Goal: Task Accomplishment & Management: Complete application form

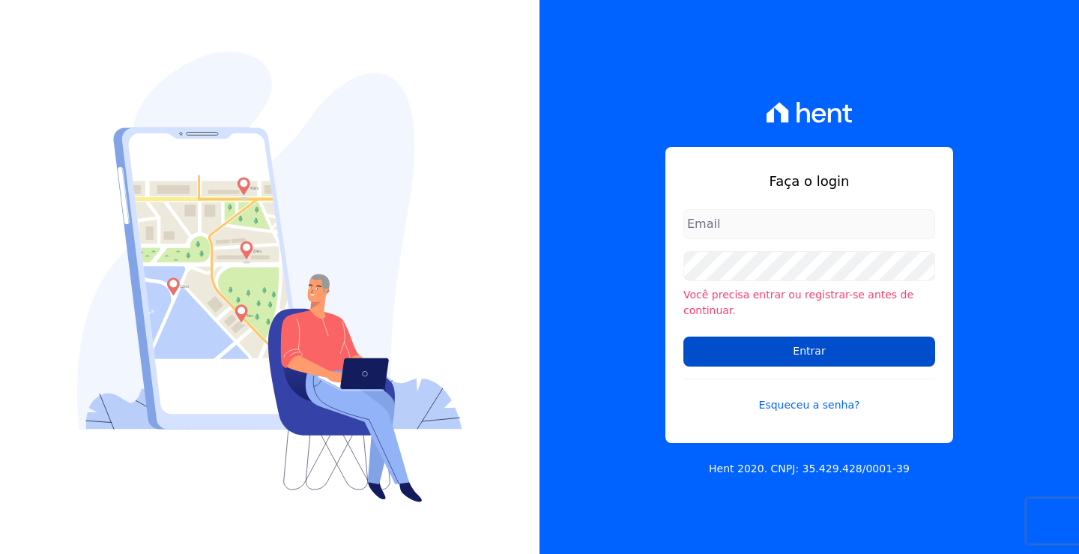
type input "financeiro01@imobcon.com"
click at [740, 349] on input "Entrar" at bounding box center [809, 351] width 252 height 30
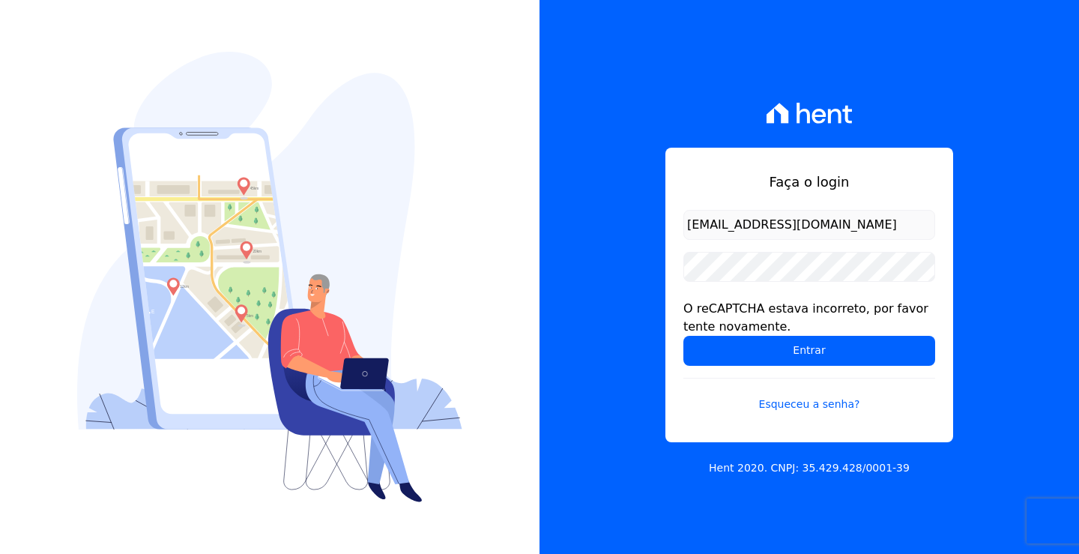
click at [734, 349] on input "Entrar" at bounding box center [809, 351] width 252 height 30
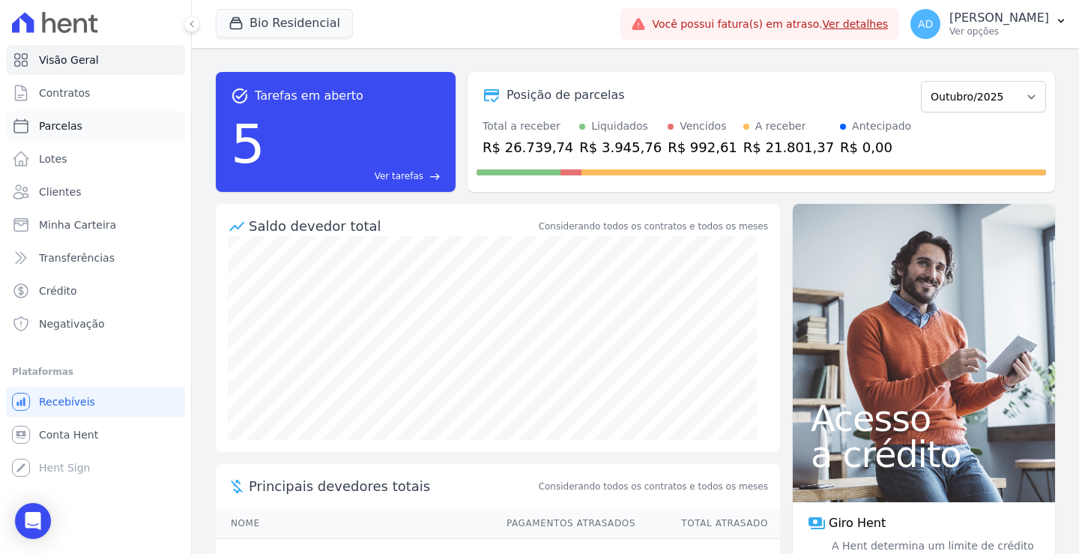
click at [77, 124] on span "Parcelas" at bounding box center [60, 125] width 43 height 15
select select
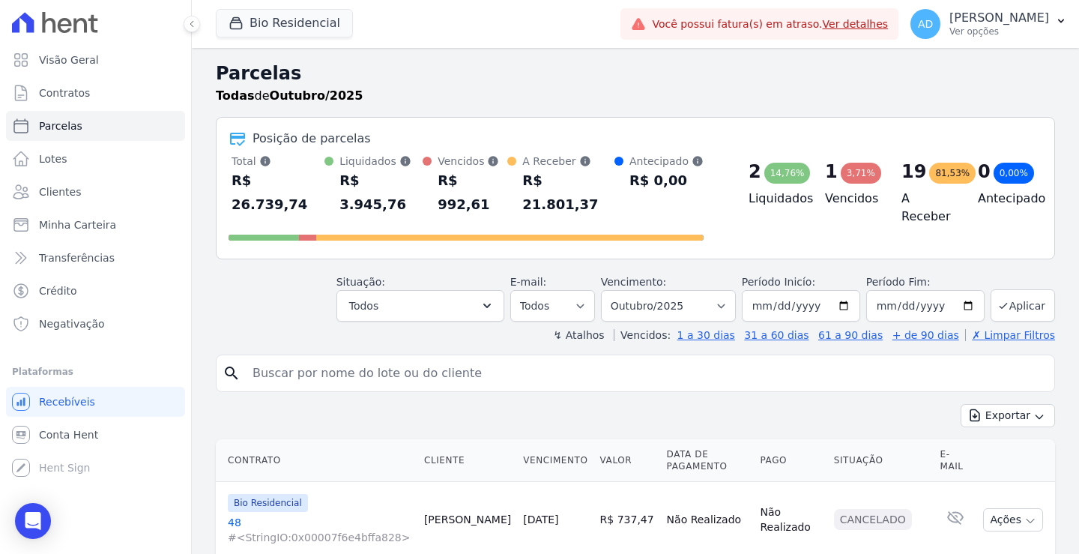
click at [451, 364] on input "search" at bounding box center [646, 373] width 805 height 30
type input "alex daros"
select select
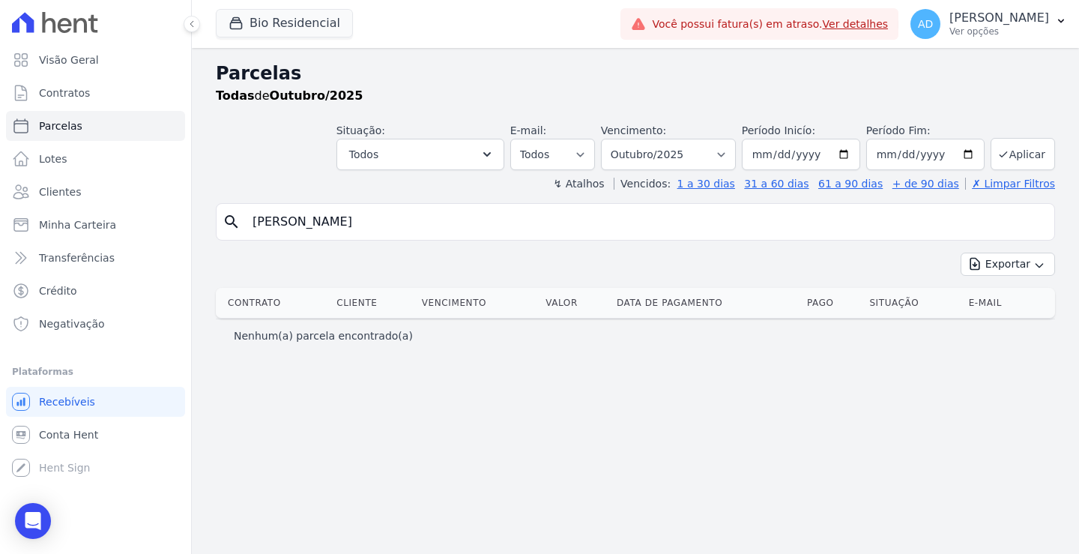
click at [337, 220] on input "alex daros" at bounding box center [646, 222] width 805 height 30
type input "alex"
select select
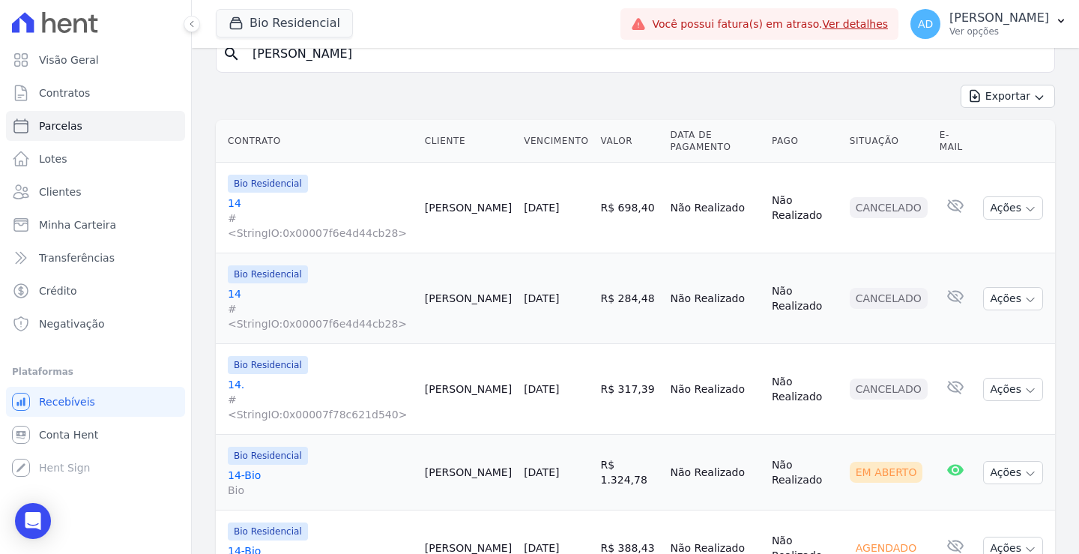
scroll to position [189, 0]
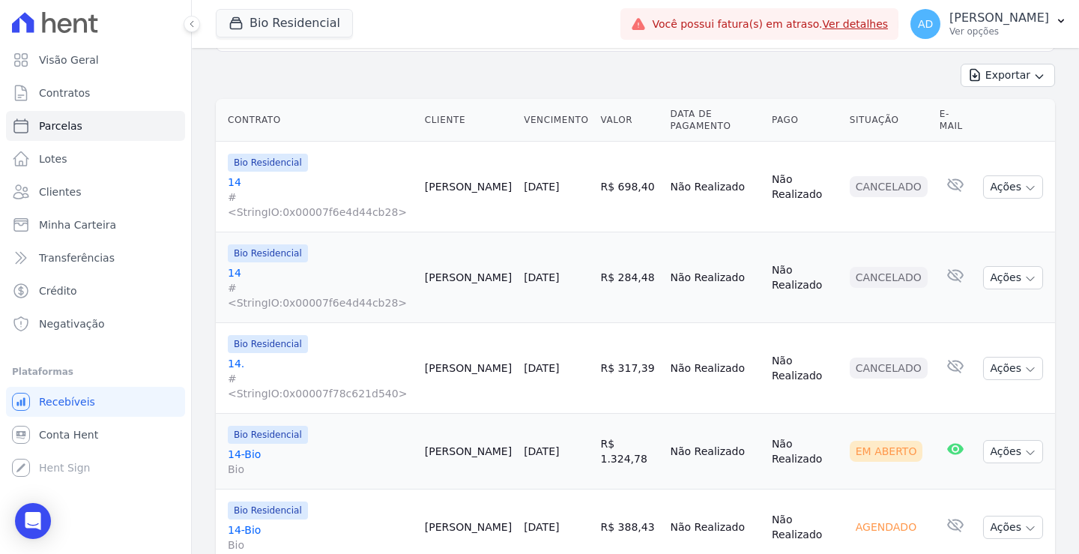
click at [524, 445] on link "[DATE]" at bounding box center [541, 451] width 35 height 12
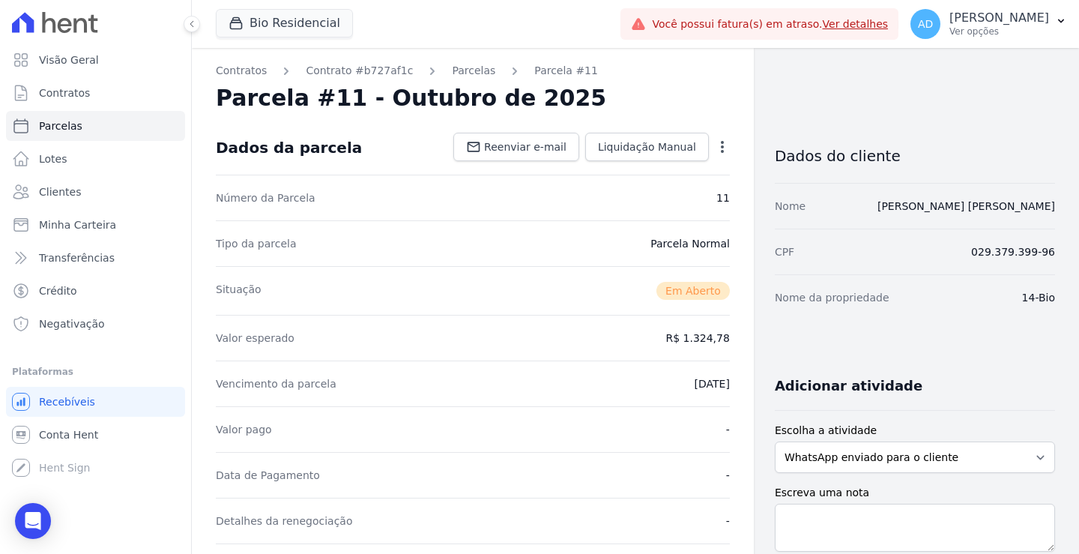
click at [719, 148] on icon "button" at bounding box center [722, 146] width 15 height 15
click at [609, 198] on link "Cancelar Cobrança" at bounding box center [658, 194] width 132 height 27
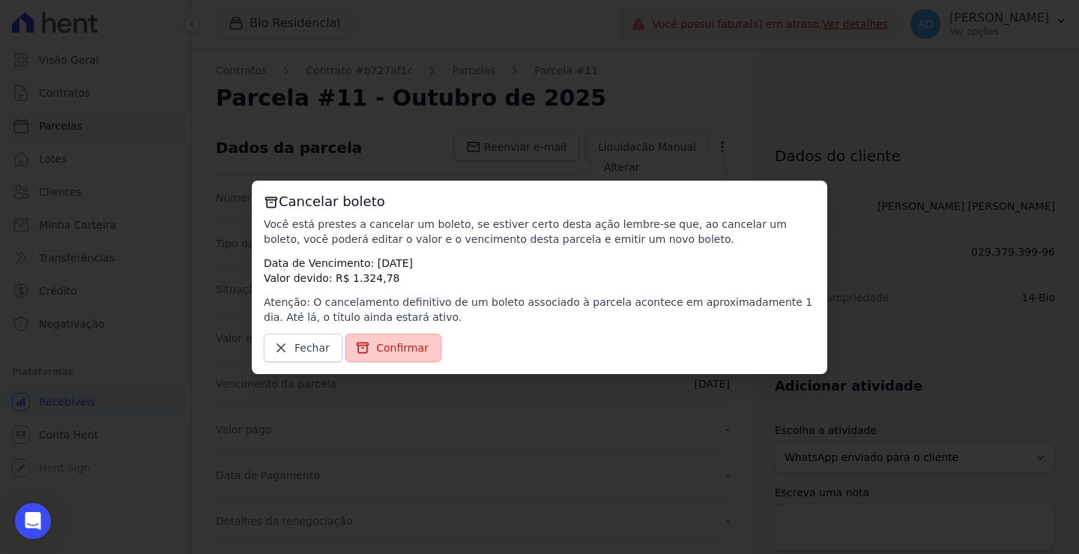
click at [384, 348] on span "Confirmar" at bounding box center [402, 347] width 52 height 15
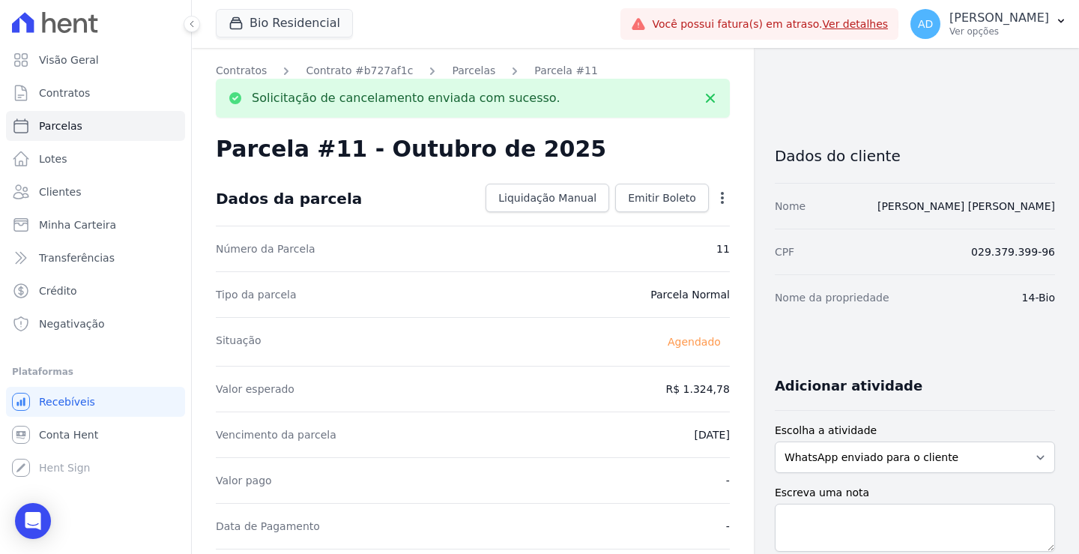
click at [715, 193] on icon "button" at bounding box center [722, 197] width 15 height 15
click at [665, 220] on link "Alterar" at bounding box center [658, 218] width 132 height 27
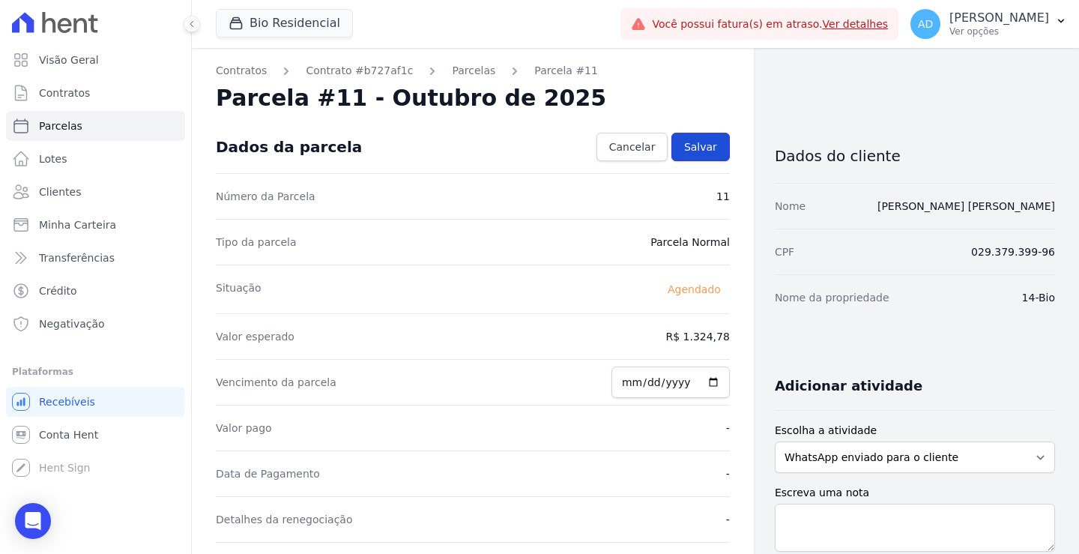
click at [706, 139] on span "Salvar" at bounding box center [700, 146] width 33 height 15
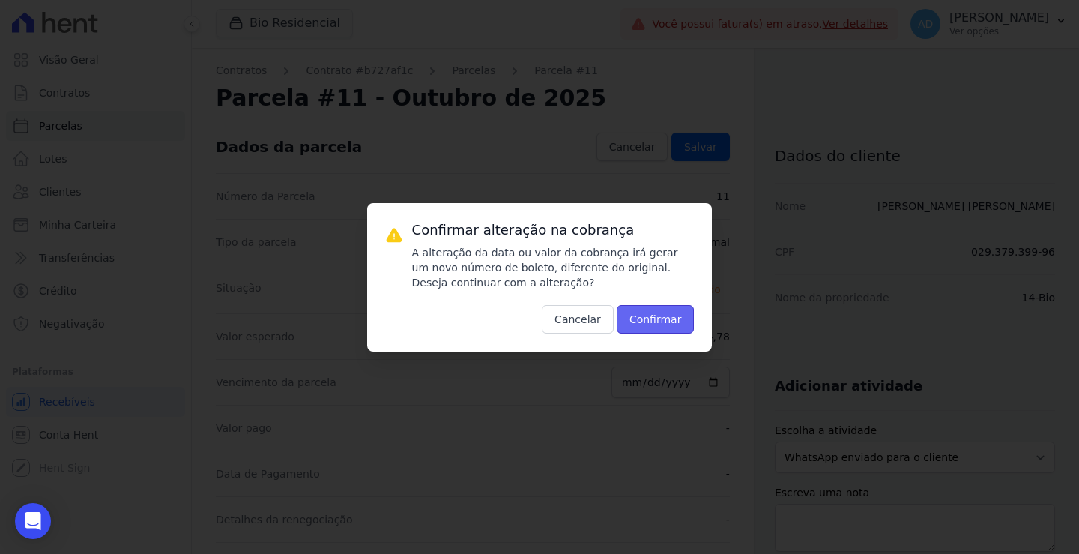
click at [641, 326] on button "Confirmar" at bounding box center [656, 319] width 78 height 28
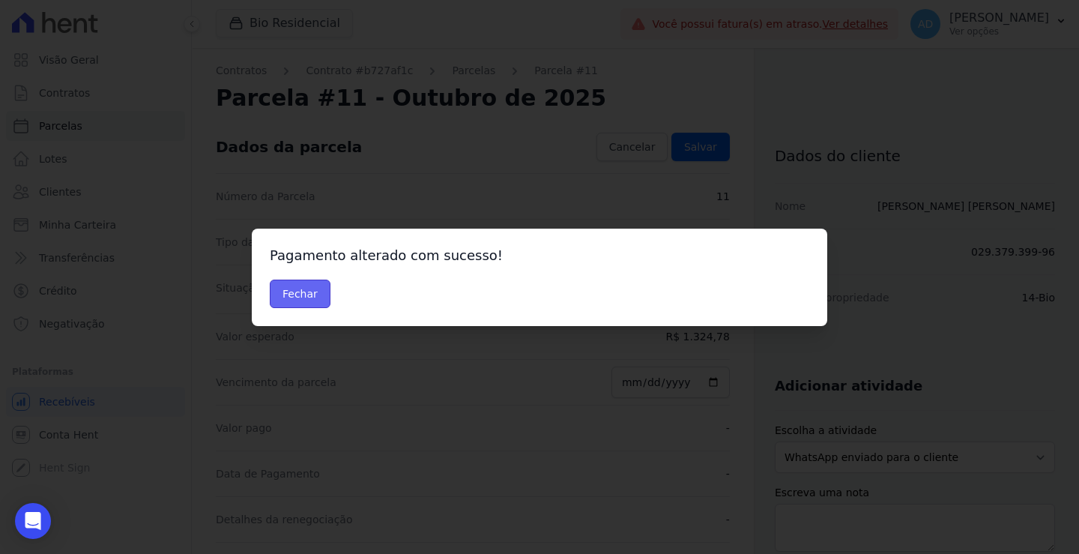
click at [308, 294] on button "Fechar" at bounding box center [300, 294] width 61 height 28
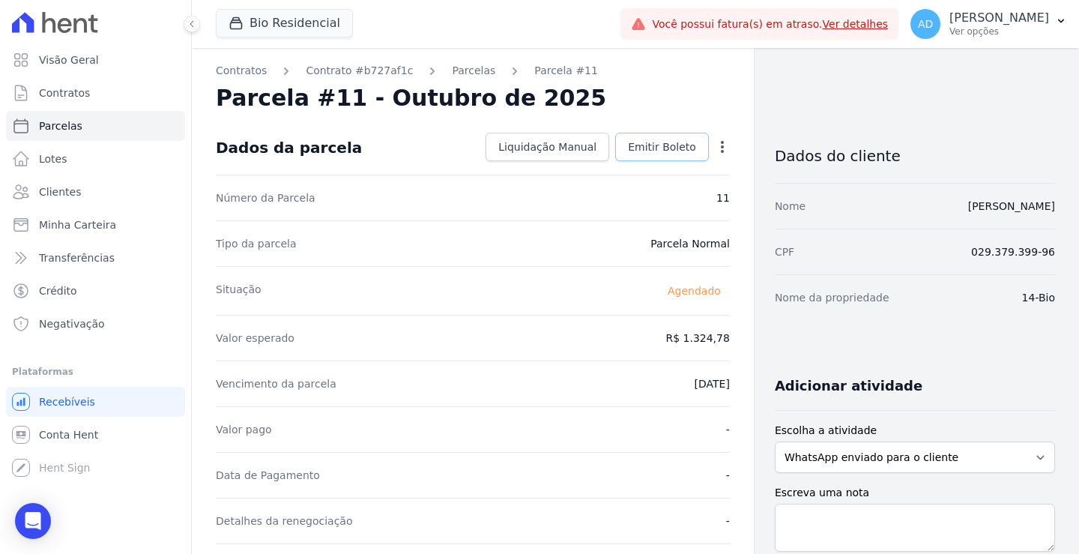
click at [656, 139] on link "Emitir Boleto" at bounding box center [662, 147] width 94 height 28
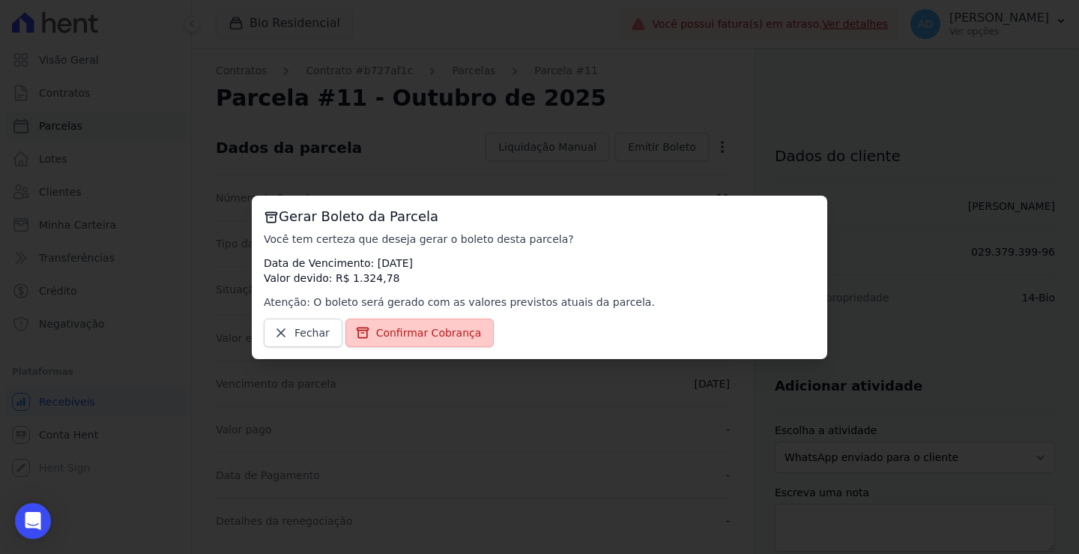
click at [410, 325] on span "Confirmar Cobrança" at bounding box center [429, 332] width 106 height 15
click at [409, 335] on span "Confirmar Cobrança" at bounding box center [429, 332] width 106 height 15
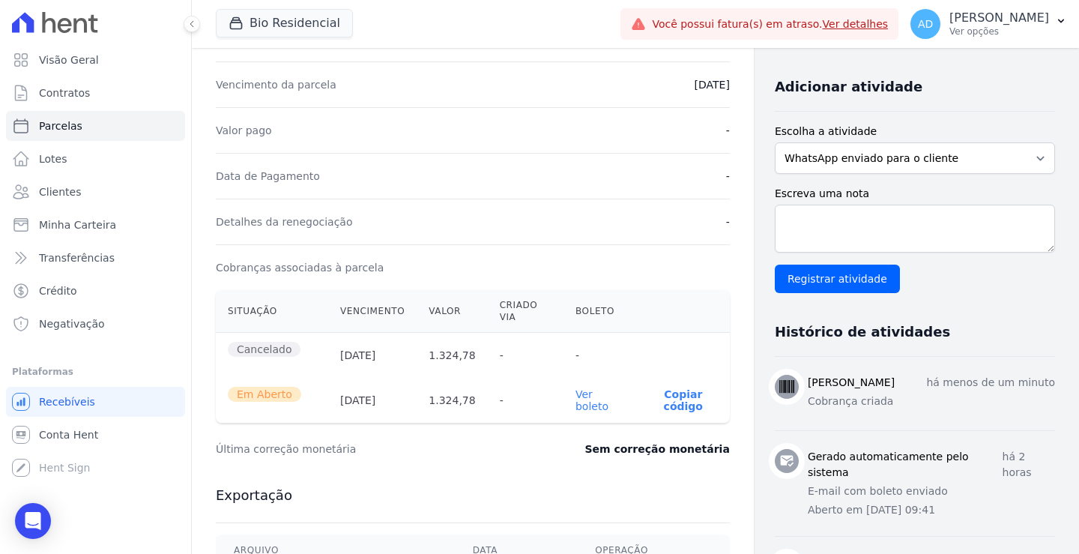
scroll to position [300, 0]
click at [589, 387] on link "Ver boleto" at bounding box center [592, 399] width 33 height 24
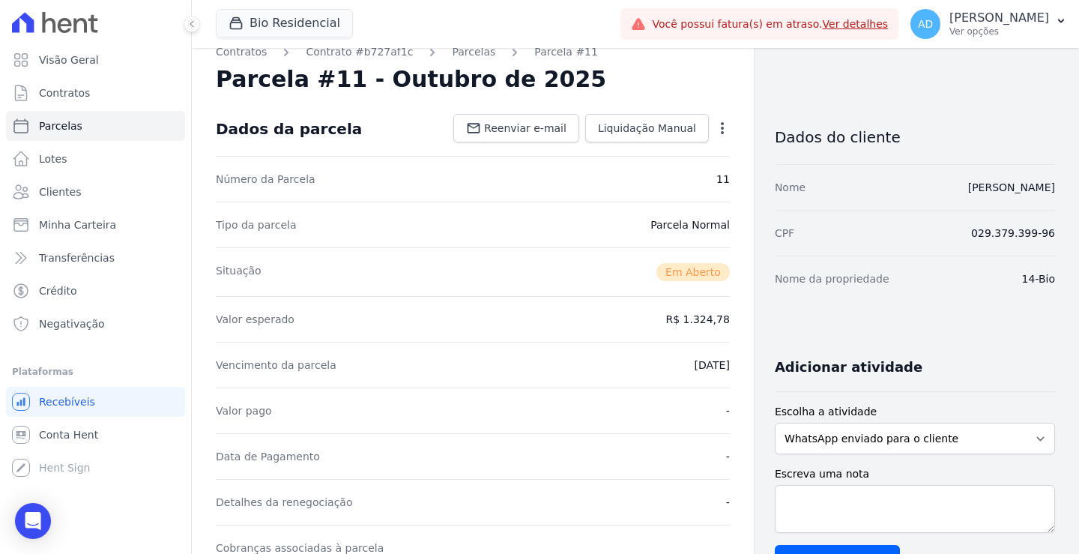
scroll to position [0, 0]
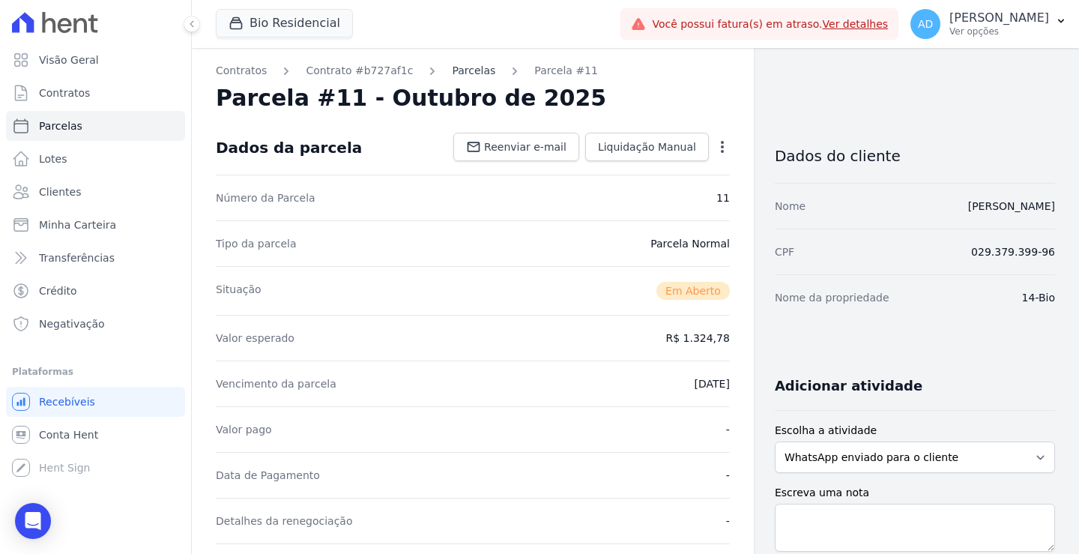
click at [452, 73] on link "Parcelas" at bounding box center [473, 71] width 43 height 16
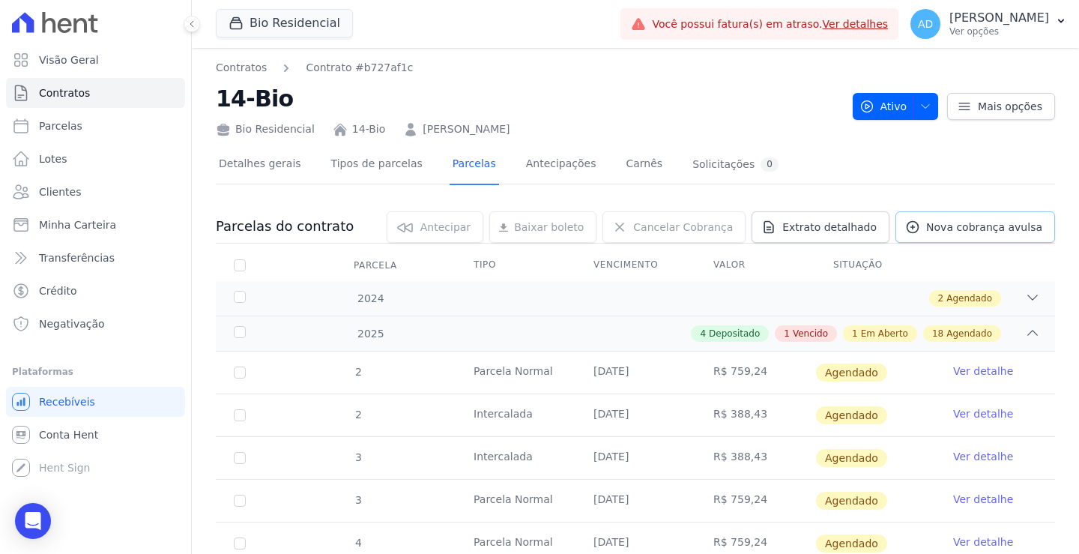
click at [947, 233] on span "Nova cobrança avulsa" at bounding box center [984, 227] width 116 height 15
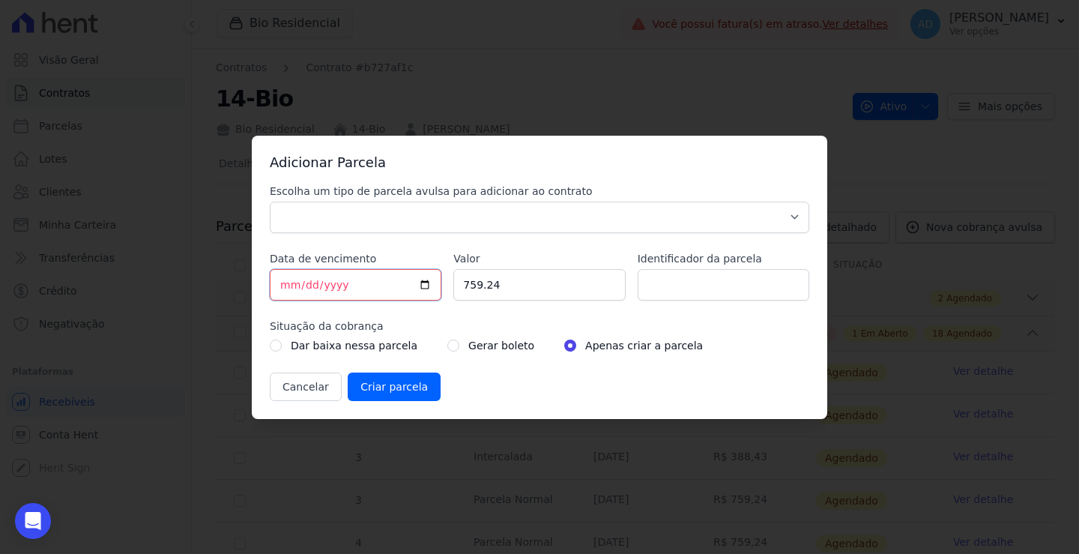
click at [286, 283] on input "[DATE]" at bounding box center [356, 284] width 172 height 31
type input "[DATE]"
click at [504, 289] on input "759.24" at bounding box center [539, 284] width 172 height 31
drag, startPoint x: 507, startPoint y: 279, endPoint x: 356, endPoint y: 282, distance: 150.7
click at [356, 282] on div "Escolha um tipo de parcela avulsa para adicionar ao contrato Parcela Normal Sin…" at bounding box center [540, 292] width 540 height 217
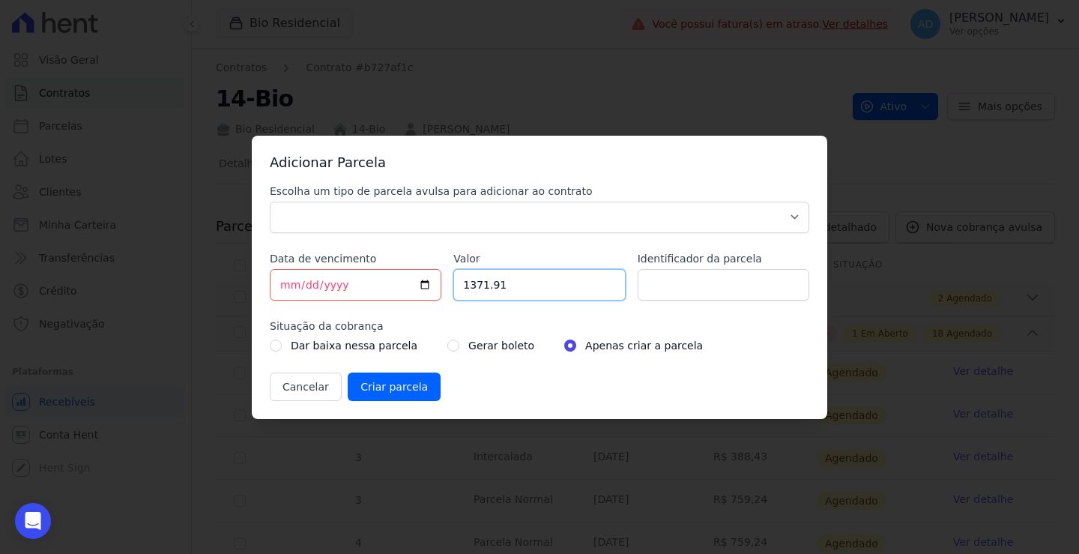
type input "1371.91"
drag, startPoint x: 659, startPoint y: 286, endPoint x: 665, endPoint y: 303, distance: 18.0
click at [659, 286] on input "2092024" at bounding box center [724, 284] width 172 height 31
type input "20092024"
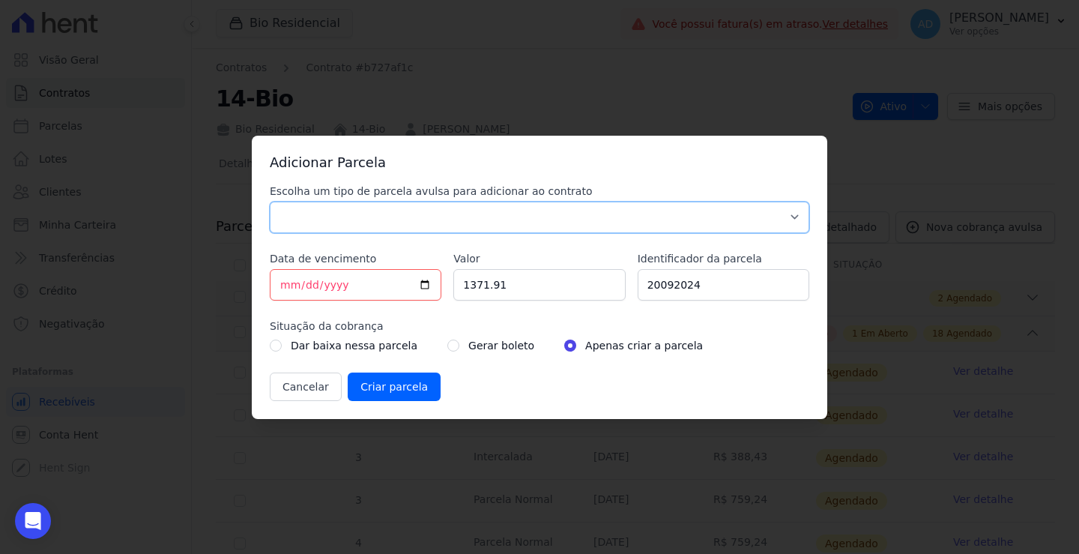
click at [398, 215] on select "Parcela Normal Sinal Caução Intercalada Chaves Pré Chaves Pós Chaves Taxas Quit…" at bounding box center [540, 217] width 540 height 31
select select "standard"
click at [270, 202] on select "Parcela Normal Sinal Caução Intercalada Chaves Pré Chaves Pós Chaves Taxas Quit…" at bounding box center [540, 217] width 540 height 31
click at [447, 348] on input "radio" at bounding box center [453, 345] width 12 height 12
radio input "true"
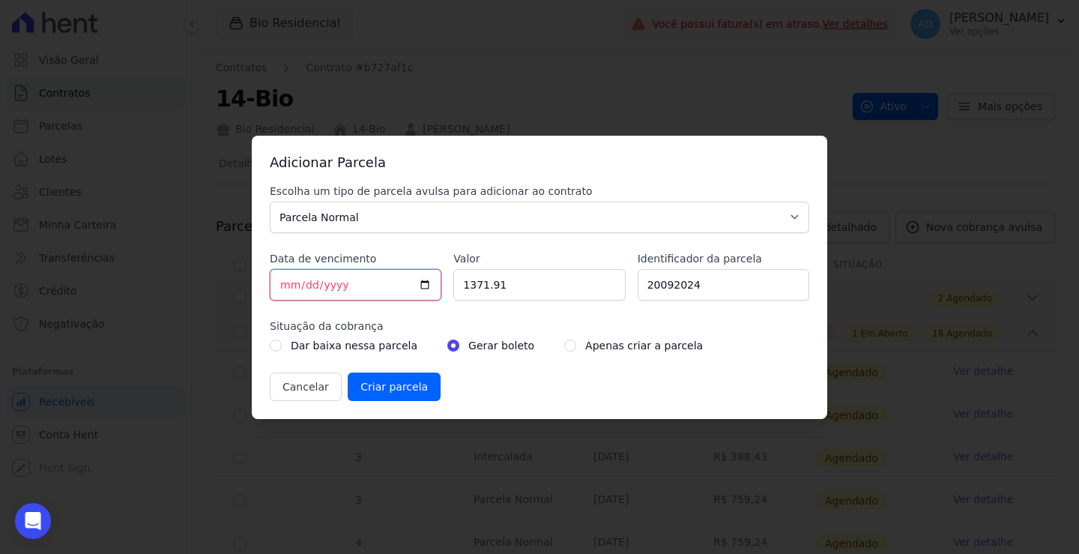
click at [282, 283] on input "[DATE]" at bounding box center [356, 284] width 172 height 31
type input "[DATE]"
click at [366, 387] on input "Criar parcela" at bounding box center [394, 386] width 93 height 28
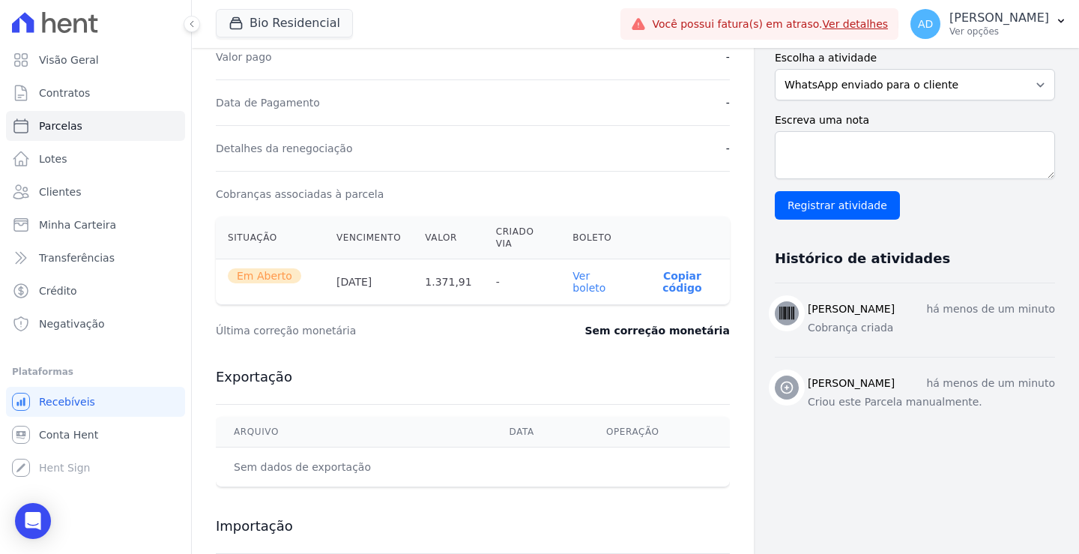
scroll to position [375, 0]
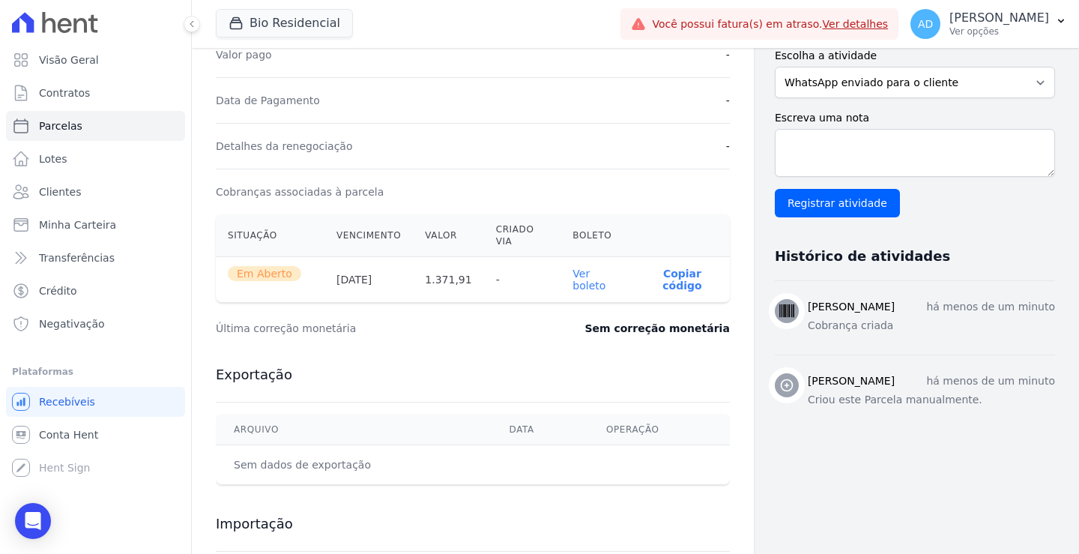
click at [577, 268] on link "Ver boleto" at bounding box center [589, 280] width 33 height 24
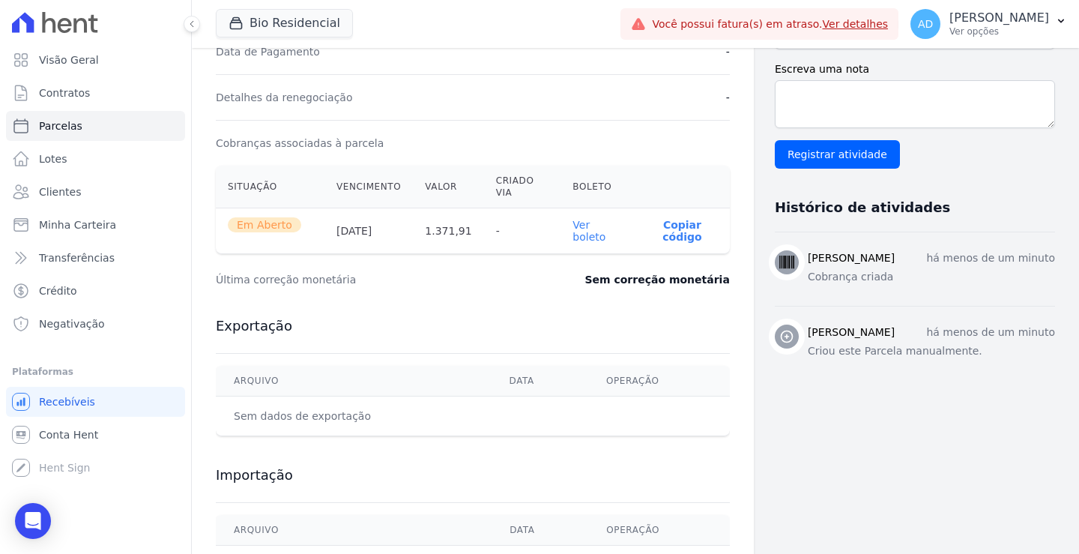
scroll to position [450, 0]
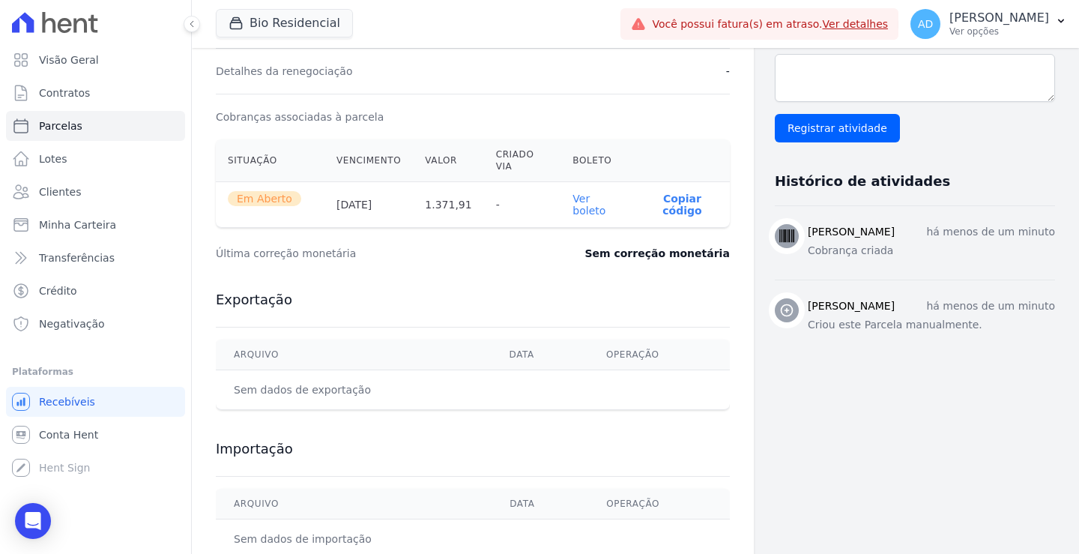
click at [749, 149] on div "Contratos Contrato #b727af1c [GEOGRAPHIC_DATA] Parcela #0 Parcela #0 - Outubro …" at bounding box center [623, 93] width 863 height 991
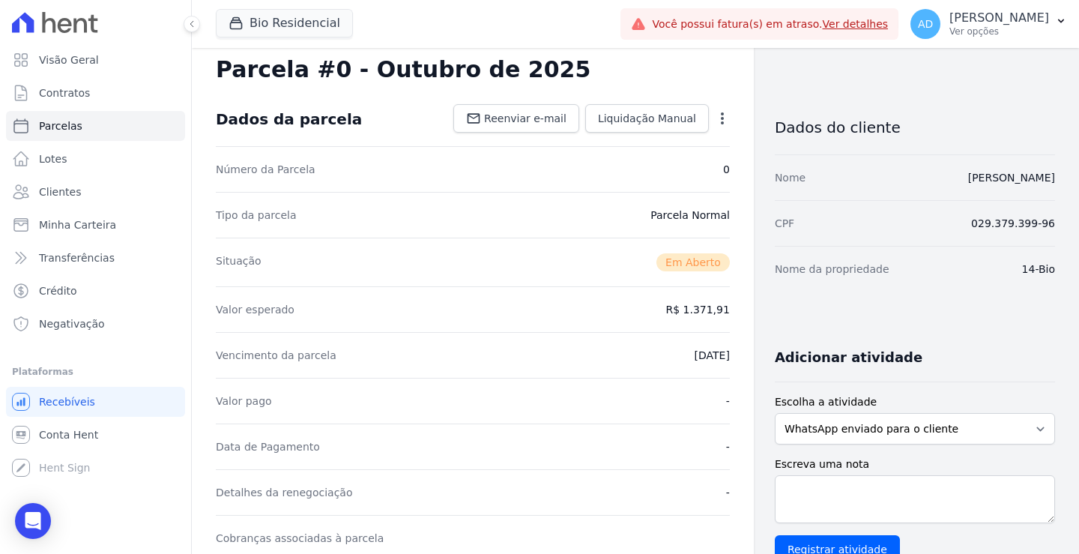
scroll to position [0, 0]
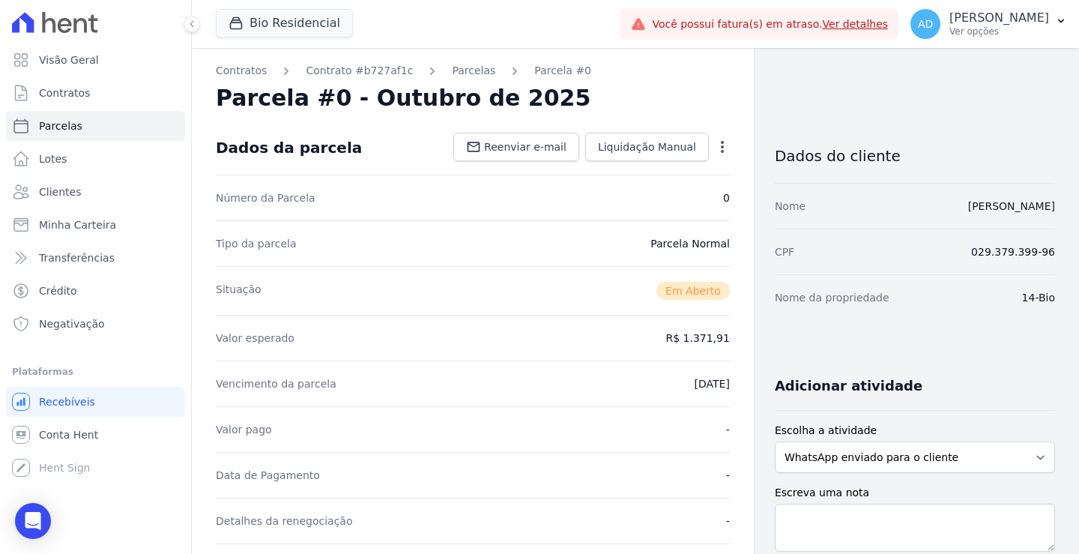
click at [845, 22] on link "Ver detalhes" at bounding box center [856, 24] width 66 height 12
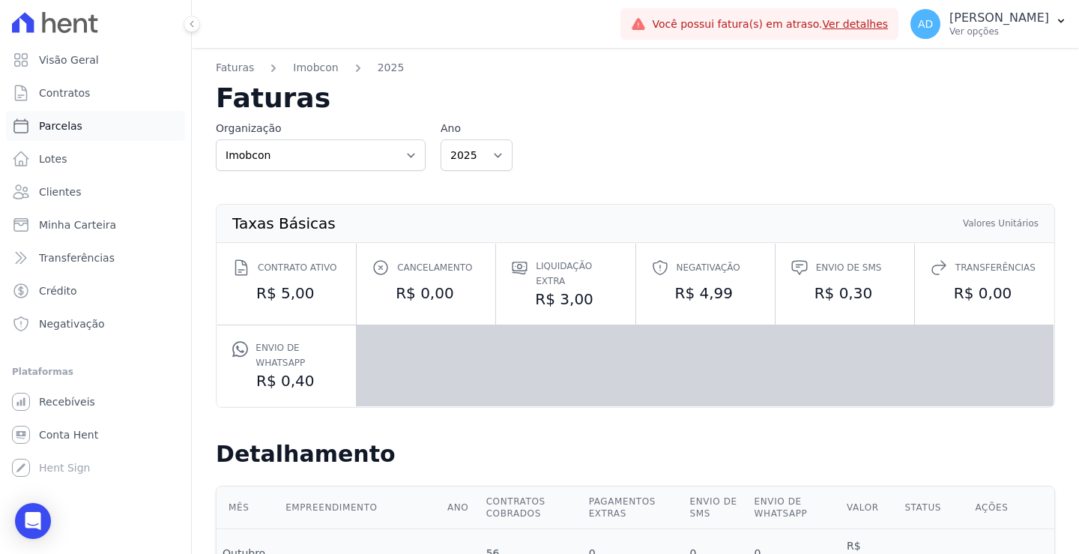
click at [57, 125] on span "Parcelas" at bounding box center [60, 125] width 43 height 15
select select
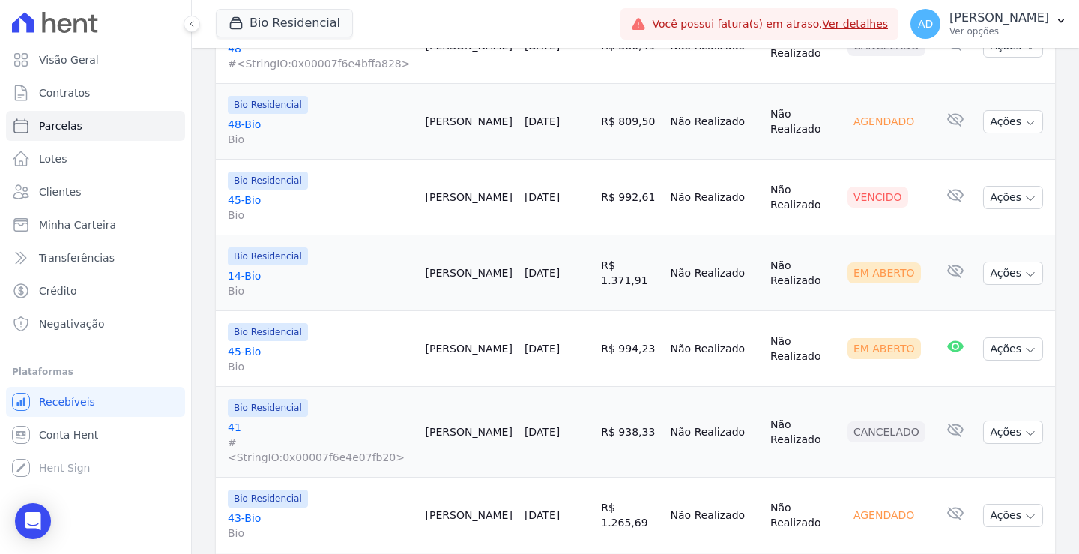
scroll to position [600, 0]
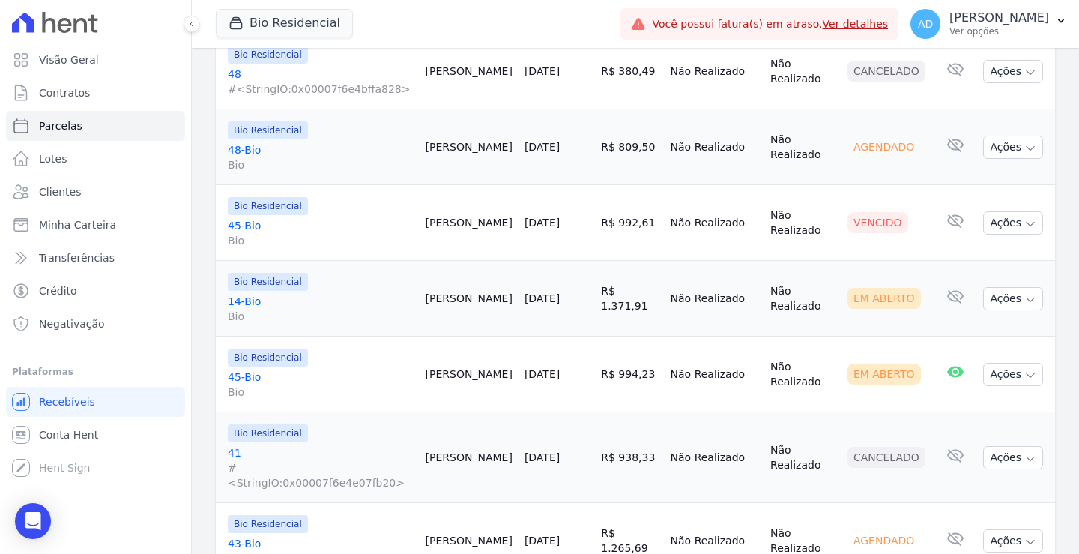
click at [533, 292] on link "[DATE]" at bounding box center [542, 298] width 35 height 12
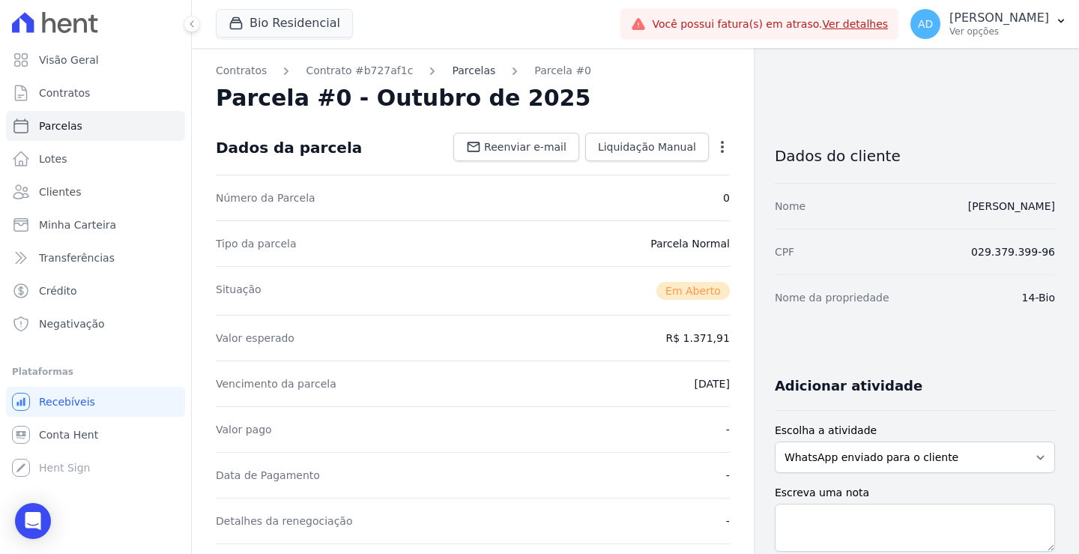
click at [452, 71] on link "Parcelas" at bounding box center [473, 71] width 43 height 16
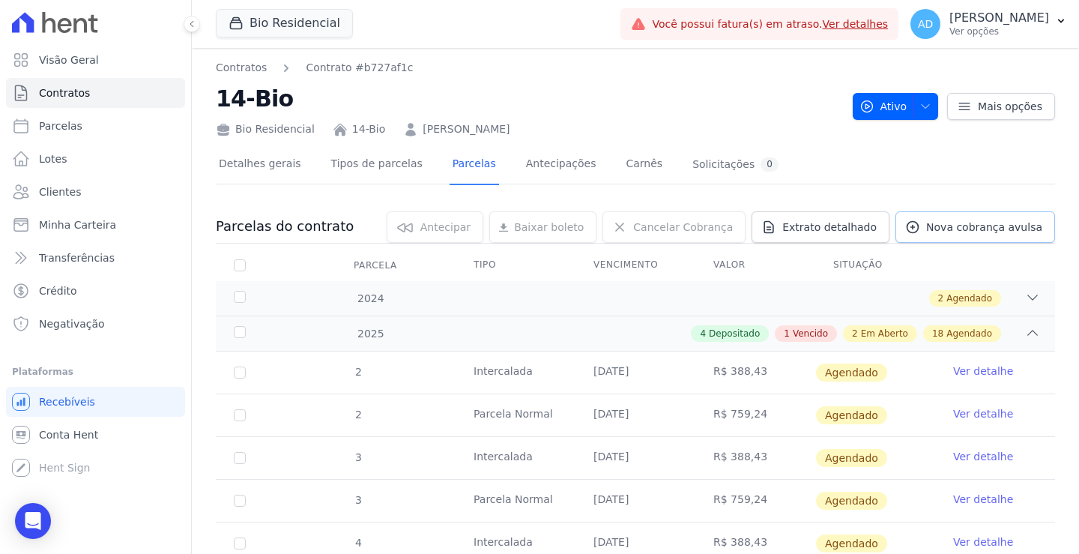
click at [948, 229] on span "Nova cobrança avulsa" at bounding box center [984, 227] width 116 height 15
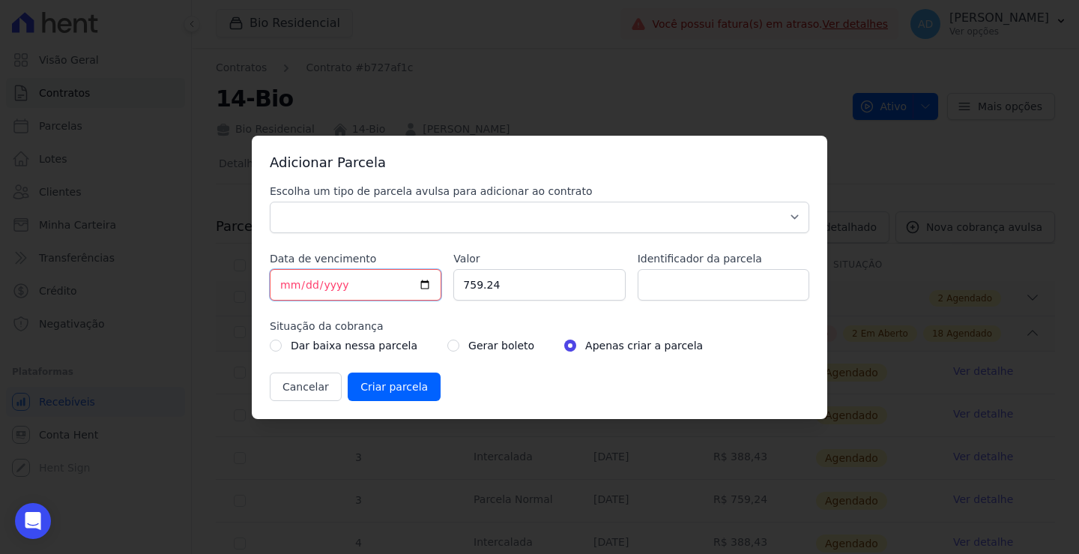
click at [282, 286] on input "[DATE]" at bounding box center [356, 284] width 172 height 31
click at [540, 280] on input "759.24" at bounding box center [539, 284] width 172 height 31
drag, startPoint x: 532, startPoint y: 286, endPoint x: 438, endPoint y: 263, distance: 96.5
click at [399, 270] on div "Escolha um tipo de parcela avulsa para adicionar ao contrato Parcela Normal Sin…" at bounding box center [540, 292] width 540 height 217
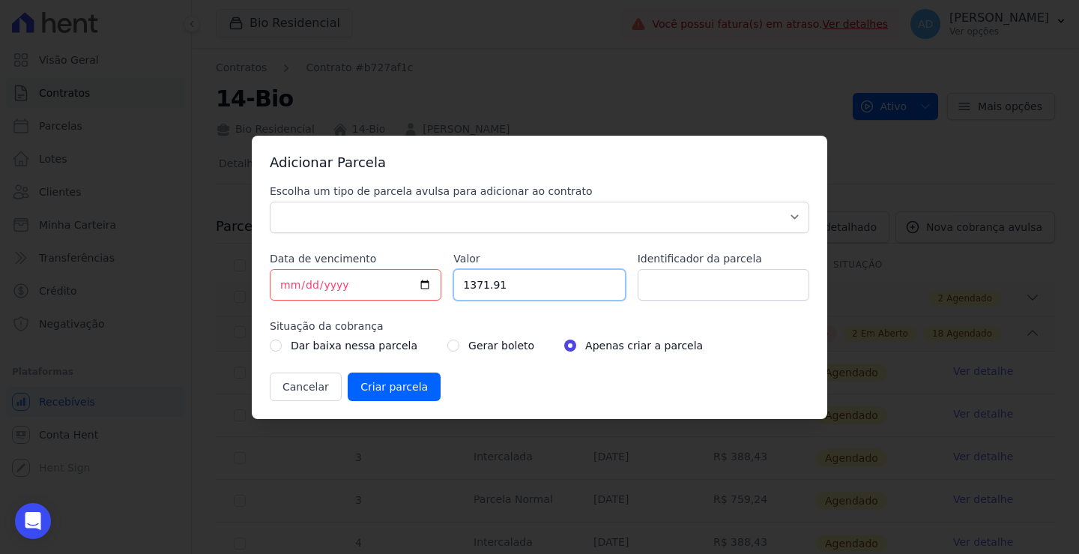
type input "1371.91"
click at [659, 287] on input "Identificador da parcela" at bounding box center [724, 284] width 172 height 31
click at [689, 291] on input "Identificador da parcela" at bounding box center [724, 284] width 172 height 31
click at [719, 295] on input "1" at bounding box center [724, 284] width 172 height 31
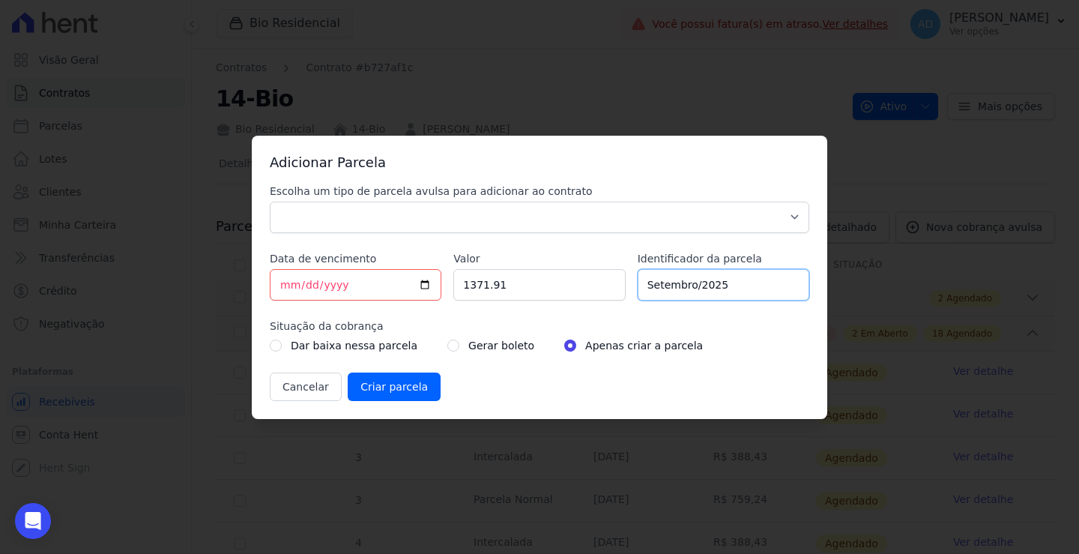
type input "Setembro/2025"
click at [447, 344] on input "radio" at bounding box center [453, 345] width 12 height 12
radio input "true"
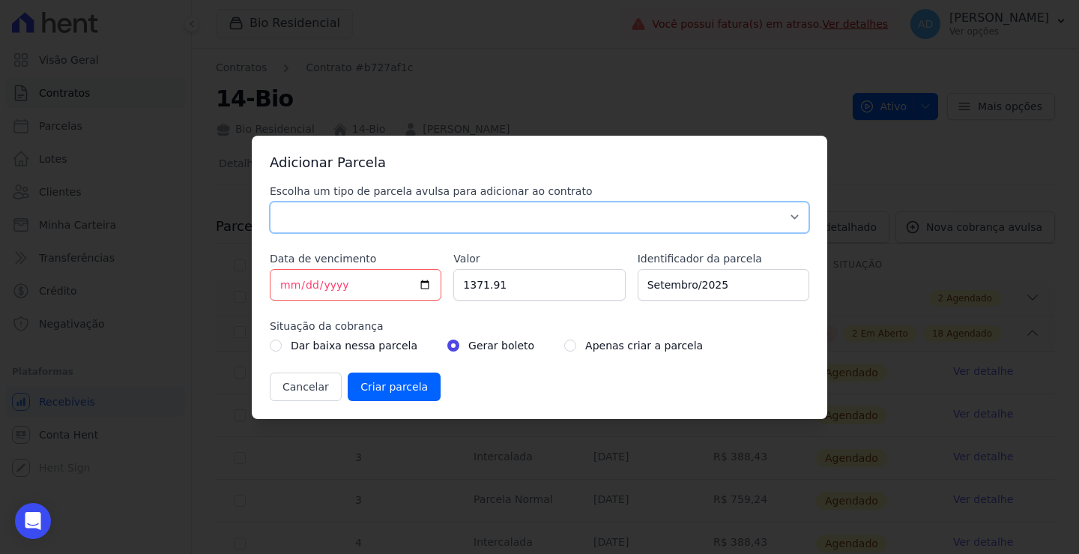
click at [384, 227] on select "Parcela Normal Sinal Caução Intercalada Chaves Pré Chaves Pós Chaves Taxas Quit…" at bounding box center [540, 217] width 540 height 31
select select "standard"
click at [270, 202] on select "Parcela Normal Sinal Caução Intercalada Chaves Pré Chaves Pós Chaves Taxas Quit…" at bounding box center [540, 217] width 540 height 31
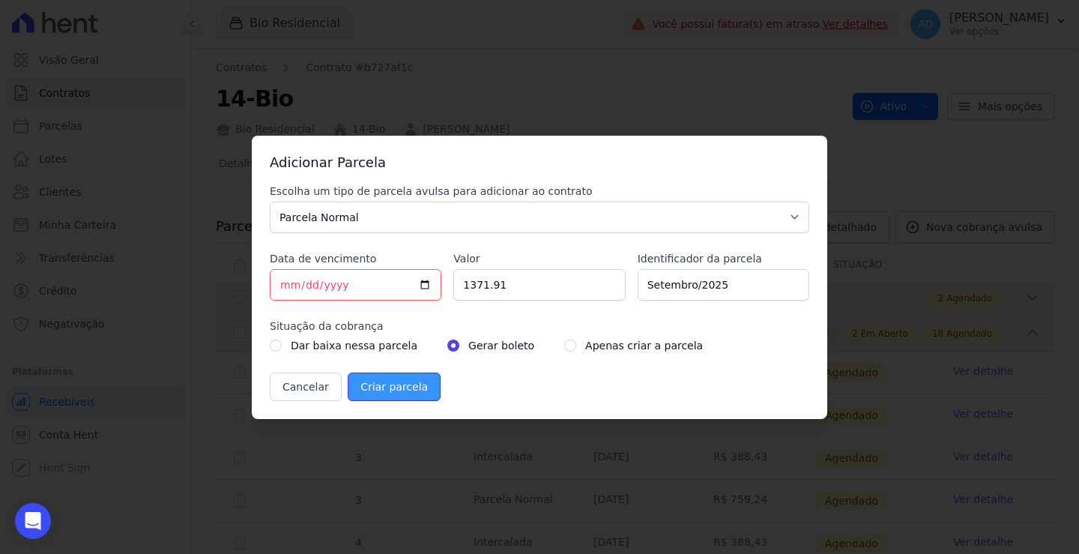
click at [387, 385] on input "Criar parcela" at bounding box center [394, 386] width 93 height 28
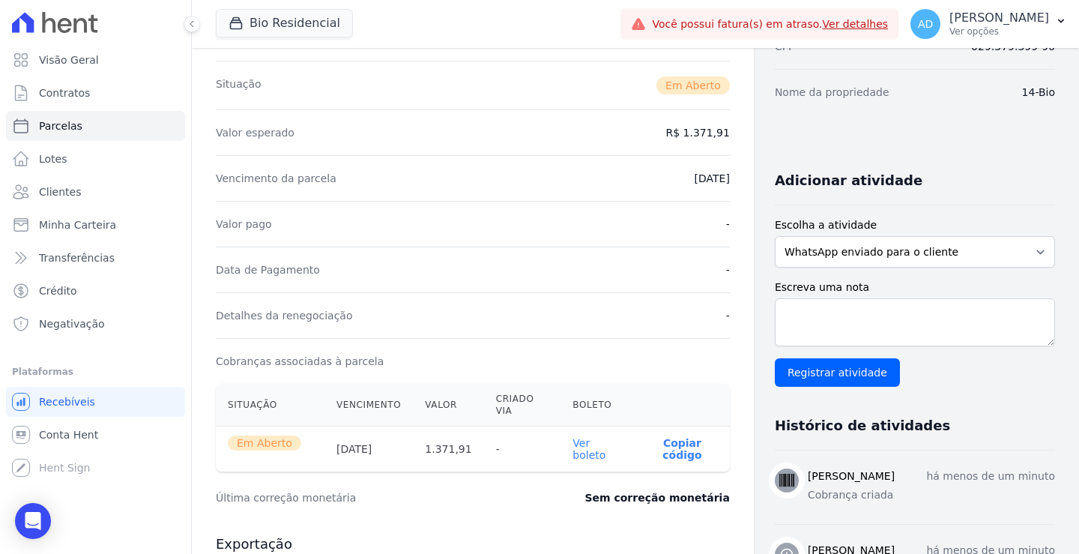
scroll to position [225, 0]
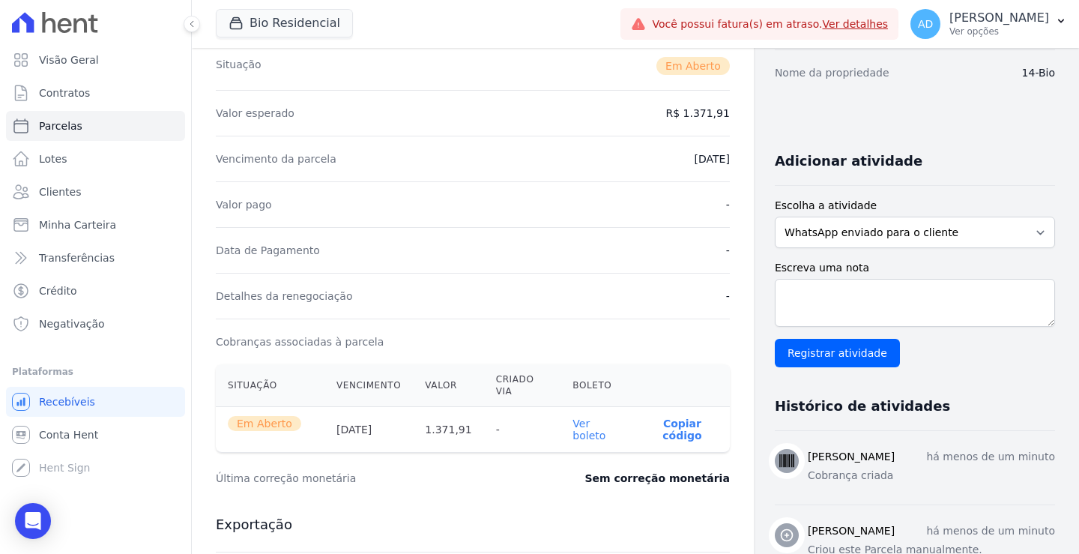
click at [606, 417] on link "Ver boleto" at bounding box center [589, 429] width 33 height 24
